Goal: Task Accomplishment & Management: Complete application form

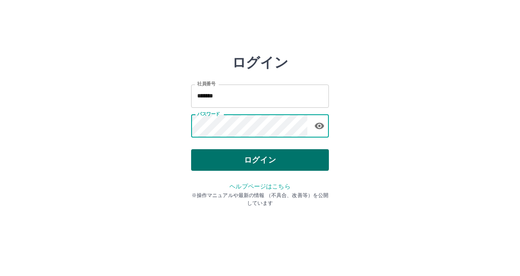
click at [256, 162] on button "ログイン" at bounding box center [260, 160] width 138 height 22
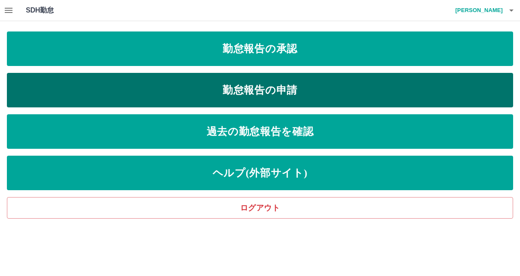
click at [226, 94] on link "勤怠報告の申請" at bounding box center [260, 90] width 507 height 34
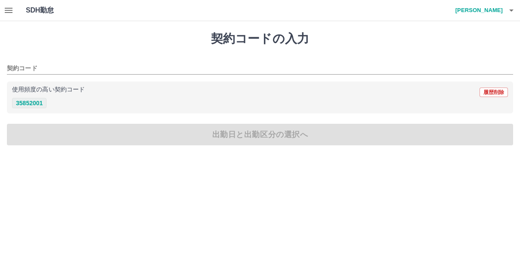
click at [22, 103] on button "35852001" at bounding box center [29, 103] width 34 height 10
type input "********"
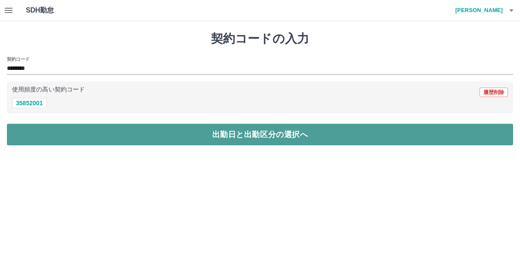
click at [32, 133] on button "出勤日と出勤区分の選択へ" at bounding box center [260, 135] width 507 height 22
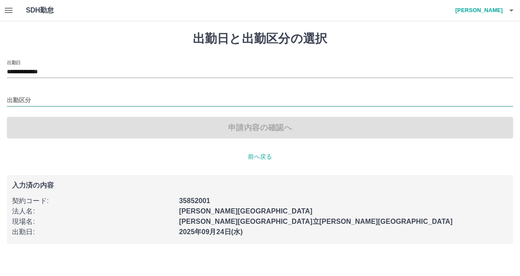
click at [34, 97] on input "出勤区分" at bounding box center [260, 100] width 507 height 11
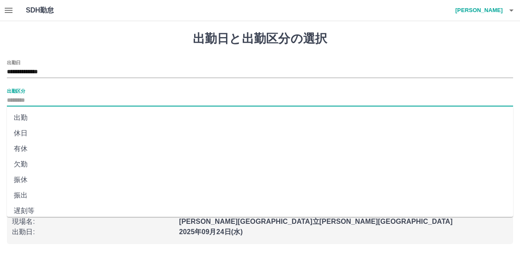
click at [30, 115] on li "出勤" at bounding box center [260, 118] width 507 height 16
type input "**"
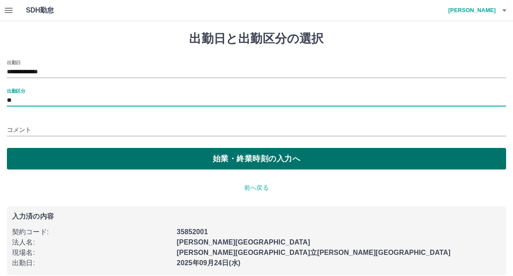
click at [38, 154] on button "始業・終業時刻の入力へ" at bounding box center [256, 159] width 499 height 22
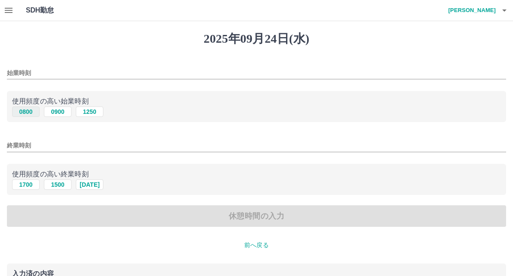
click at [22, 110] on button "0800" at bounding box center [26, 111] width 28 height 10
type input "****"
click at [25, 185] on button "1700" at bounding box center [26, 184] width 28 height 10
type input "****"
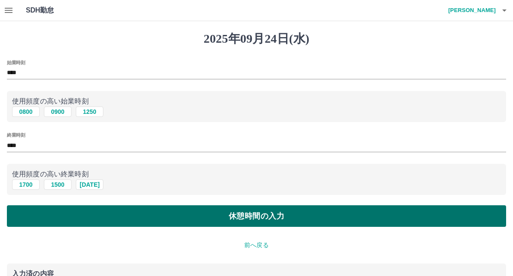
click at [58, 214] on button "休憩時間の入力" at bounding box center [256, 216] width 499 height 22
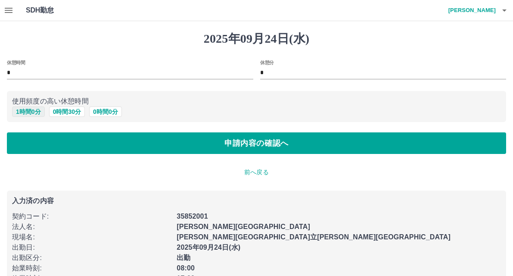
click at [37, 109] on button "1 時間 0 分" at bounding box center [28, 111] width 33 height 10
type input "*"
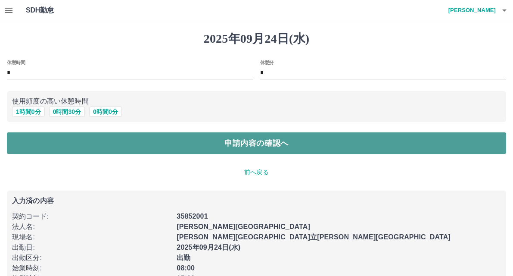
click at [40, 140] on button "申請内容の確認へ" at bounding box center [256, 143] width 499 height 22
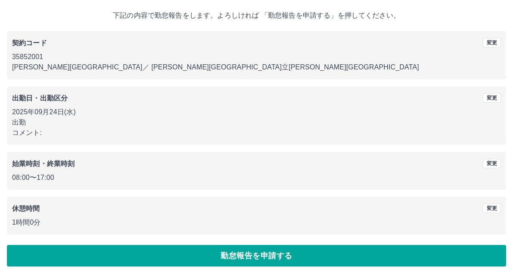
scroll to position [47, 0]
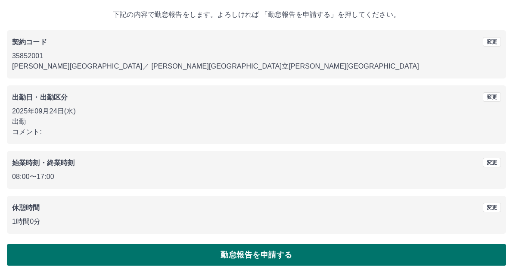
click at [94, 252] on button "勤怠報告を申請する" at bounding box center [256, 255] width 499 height 22
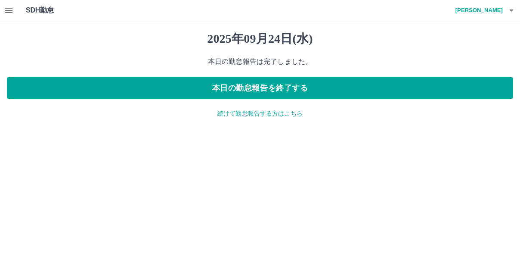
click at [9, 10] on icon "button" at bounding box center [9, 10] width 8 height 5
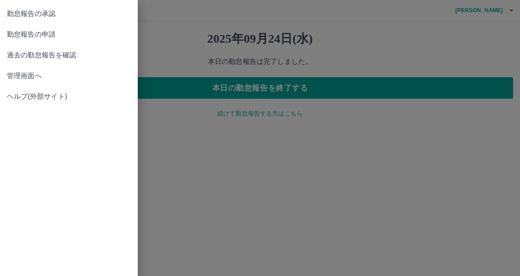
click at [28, 78] on span "管理画面へ" at bounding box center [69, 76] width 124 height 10
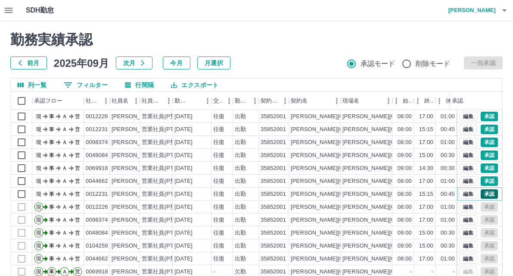
click at [481, 194] on button "承認" at bounding box center [489, 193] width 17 height 9
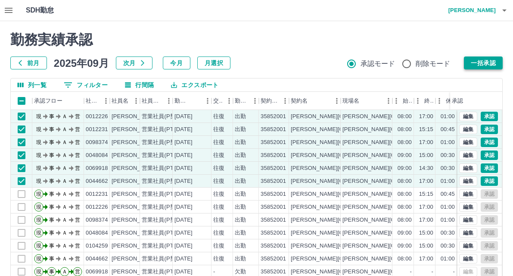
click at [494, 65] on button "一括承認" at bounding box center [483, 62] width 39 height 13
